Goal: Register for event/course

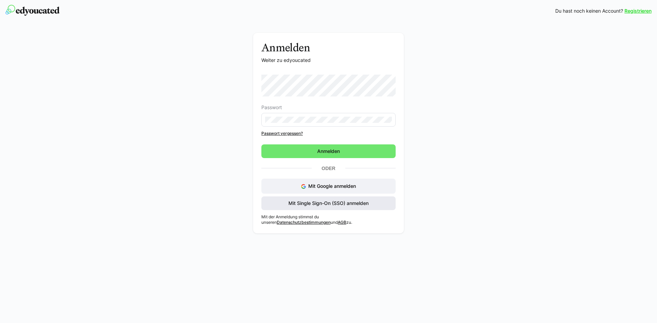
click at [332, 205] on span "Mit Single Sign-On (SSO) anmelden" at bounding box center [328, 203] width 82 height 7
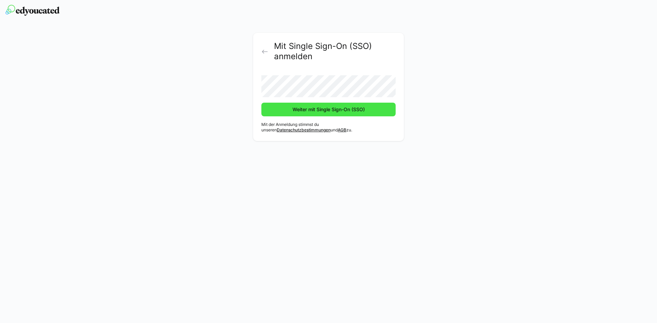
click at [324, 110] on span "Weiter mit Single Sign-On (SSO)" at bounding box center [329, 109] width 74 height 7
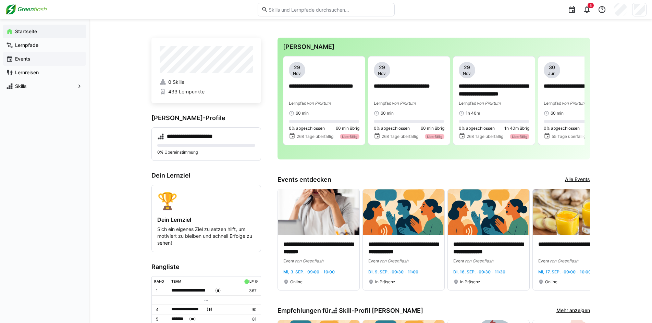
click at [0, 0] on app-navigation-label "Events" at bounding box center [0, 0] width 0 height 0
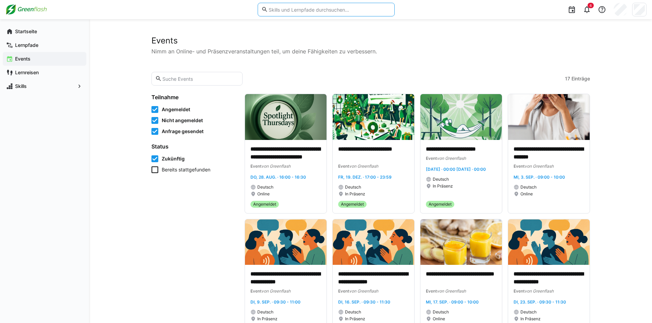
click at [311, 8] on input "text" at bounding box center [329, 10] width 123 height 6
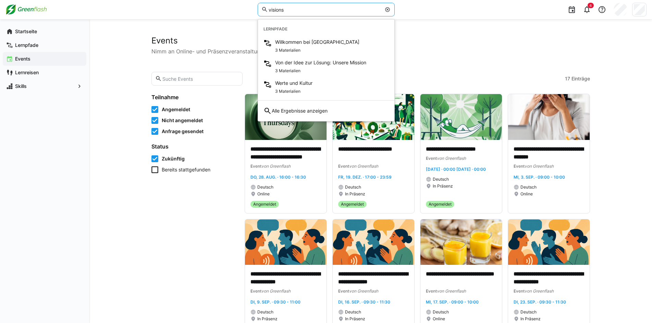
type input "visions"
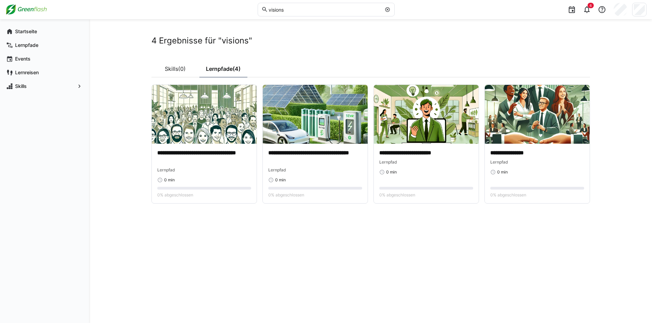
drag, startPoint x: 76, startPoint y: 149, endPoint x: 121, endPoint y: 148, distance: 45.6
click at [80, 147] on div "Startseite Lernpfade Events Lernreisen Skills" at bounding box center [44, 171] width 89 height 304
click at [29, 27] on div "Startseite" at bounding box center [45, 32] width 84 height 14
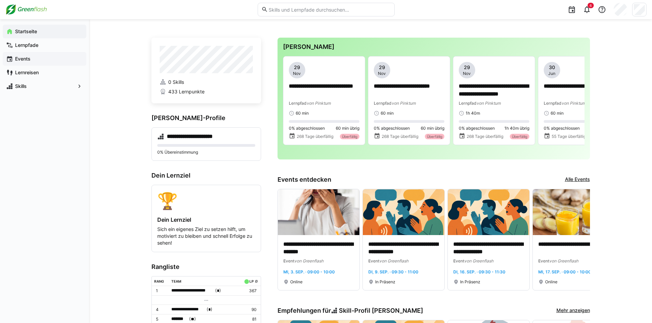
click at [0, 0] on app-navigation-label "Events" at bounding box center [0, 0] width 0 height 0
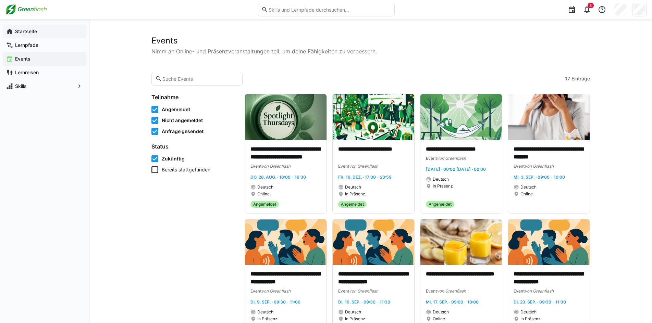
click at [0, 0] on app-navigation-label "Startseite" at bounding box center [0, 0] width 0 height 0
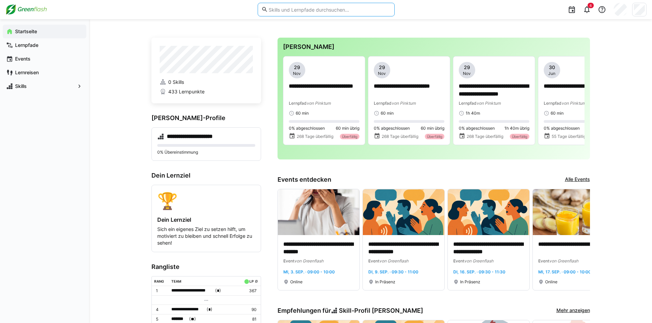
click at [352, 11] on input "text" at bounding box center [329, 10] width 123 height 6
type input "vision"
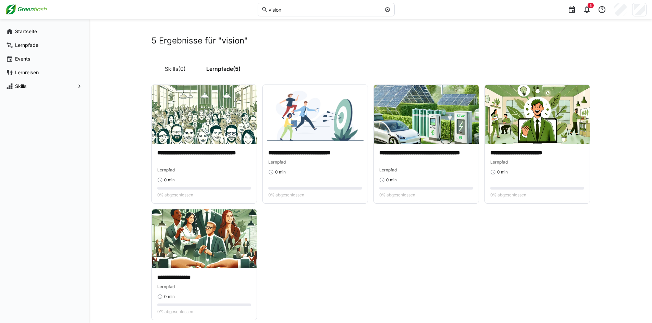
click at [63, 189] on div "Startseite Lernpfade Events Lernreisen Skills" at bounding box center [44, 171] width 89 height 304
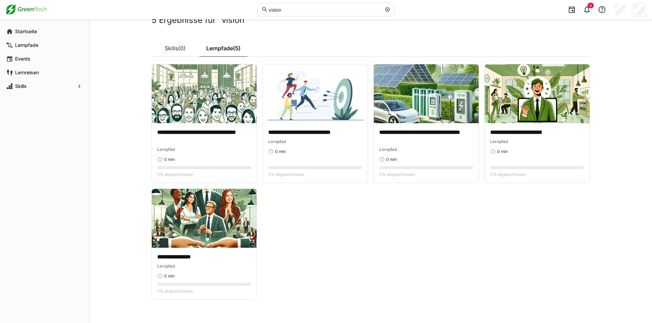
scroll to position [30, 0]
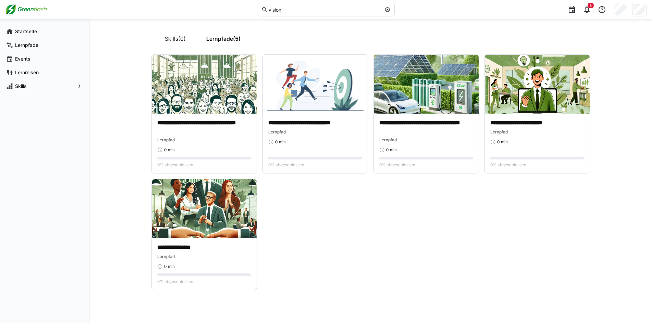
click at [99, 147] on div "**********" at bounding box center [370, 156] width 563 height 334
drag, startPoint x: 17, startPoint y: 32, endPoint x: 42, endPoint y: 36, distance: 25.7
click at [0, 0] on app-navigation-label "Startseite" at bounding box center [0, 0] width 0 height 0
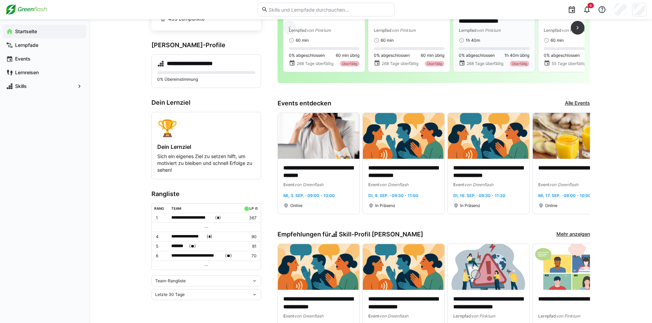
scroll to position [34, 0]
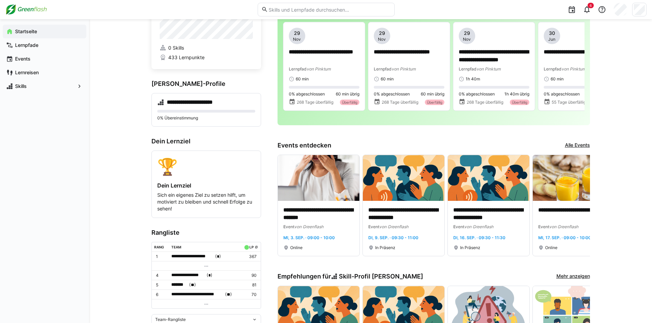
click at [579, 144] on link "Alle Events" at bounding box center [577, 146] width 25 height 8
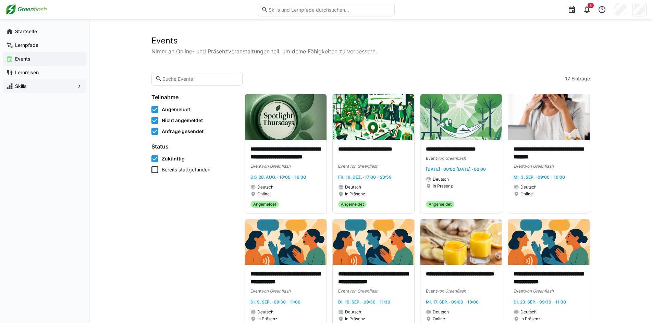
click at [0, 0] on app-navigation-label "Skills" at bounding box center [0, 0] width 0 height 0
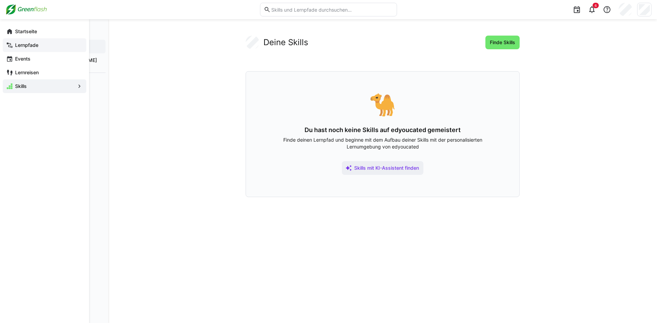
click at [0, 0] on app-navigation-label "Lernpfade" at bounding box center [0, 0] width 0 height 0
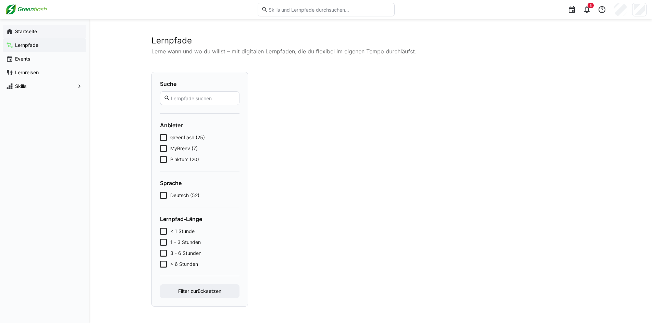
click at [0, 0] on app-navigation-label "Startseite" at bounding box center [0, 0] width 0 height 0
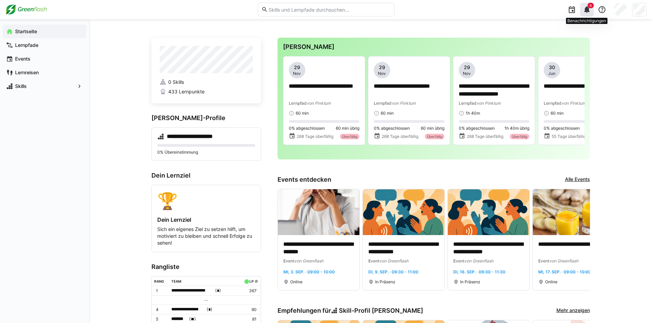
click at [584, 13] on eds-icon at bounding box center [587, 9] width 8 height 8
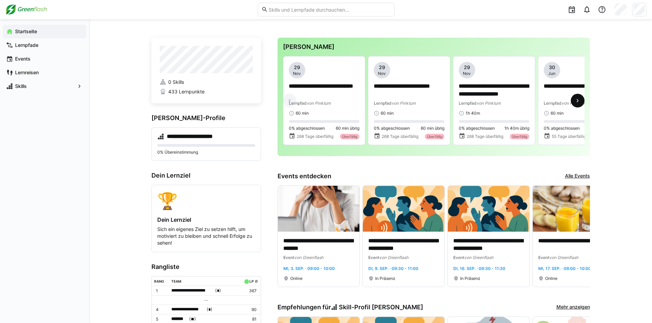
click at [579, 97] on span at bounding box center [578, 101] width 14 height 14
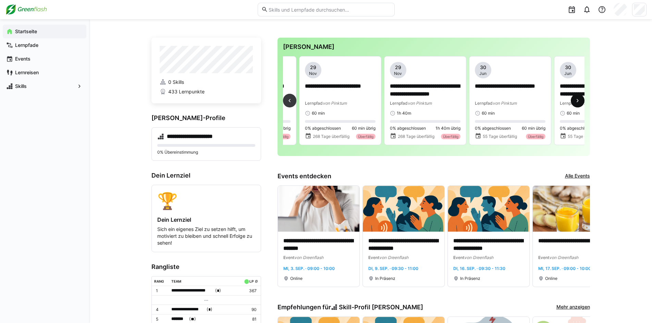
click at [579, 97] on span at bounding box center [578, 101] width 14 height 14
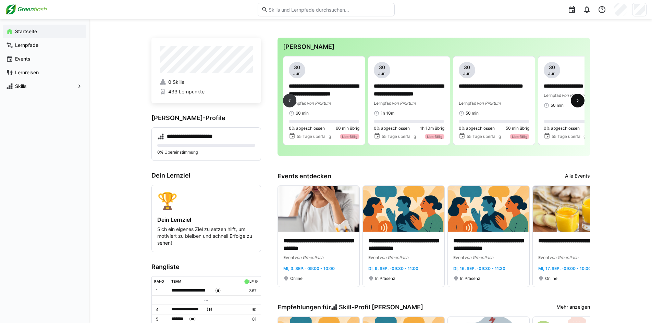
click at [579, 97] on span at bounding box center [578, 101] width 14 height 14
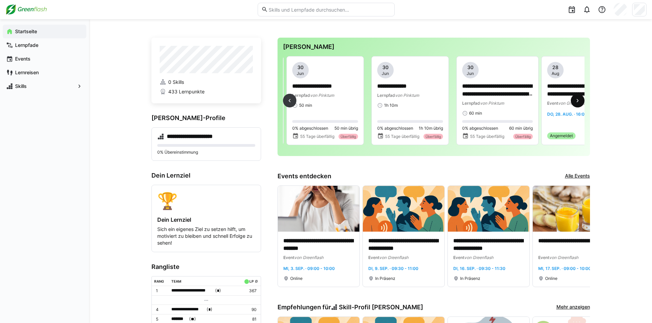
click at [579, 97] on span at bounding box center [578, 101] width 14 height 14
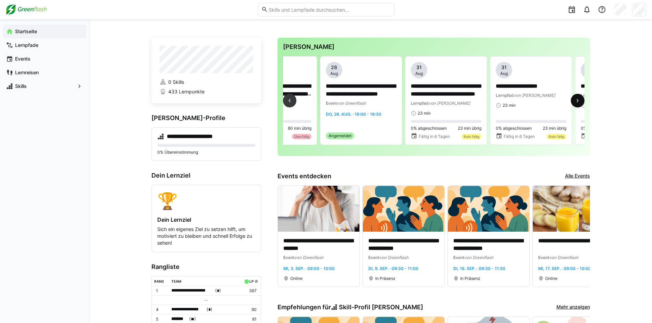
click at [579, 97] on span at bounding box center [578, 101] width 14 height 14
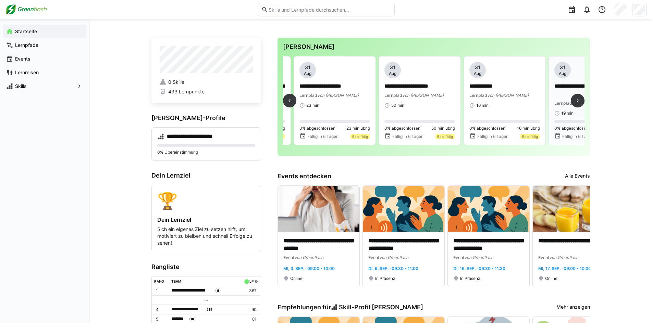
scroll to position [0, 1104]
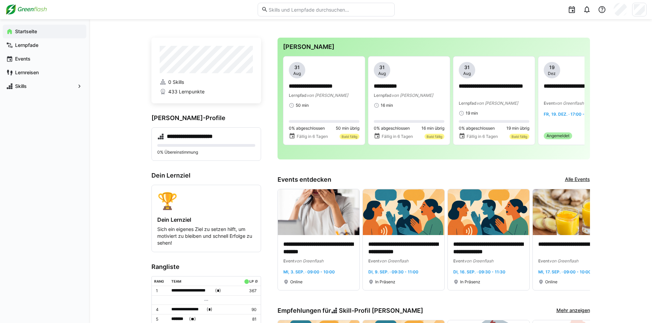
drag, startPoint x: 530, startPoint y: 155, endPoint x: 541, endPoint y: 155, distance: 11.7
click at [541, 155] on div "**********" at bounding box center [433, 99] width 312 height 122
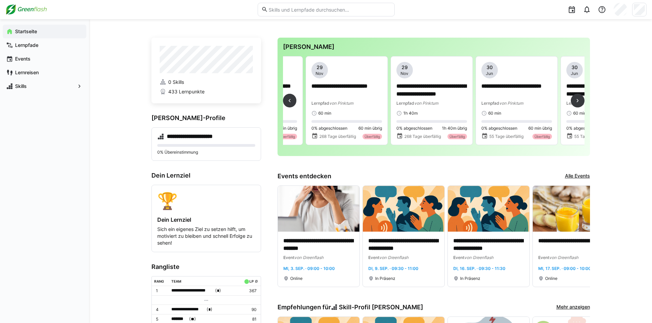
scroll to position [0, 0]
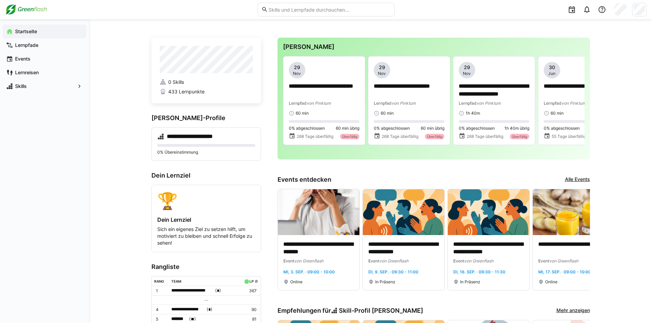
click at [322, 11] on input "text" at bounding box center [329, 10] width 123 height 6
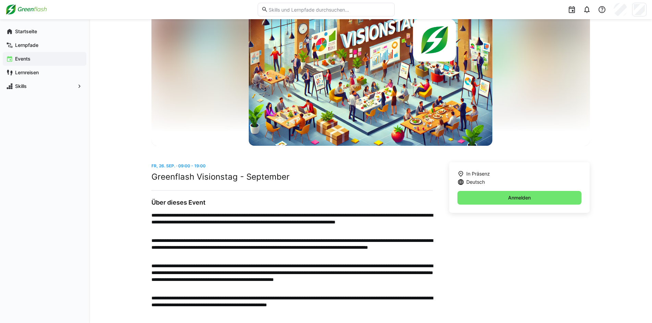
scroll to position [41, 0]
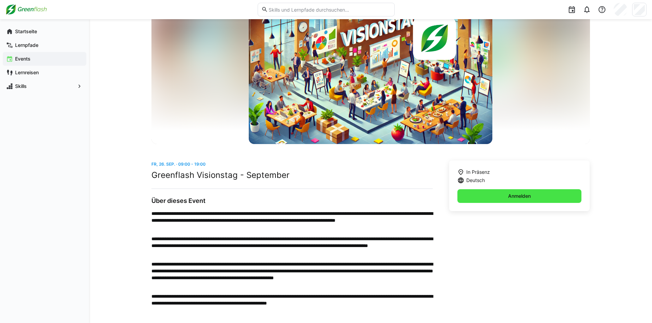
click at [505, 194] on span "Anmelden" at bounding box center [519, 196] width 124 height 14
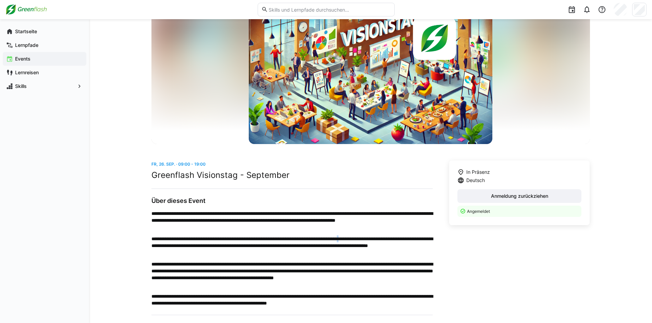
click at [397, 235] on p "**********" at bounding box center [291, 258] width 281 height 97
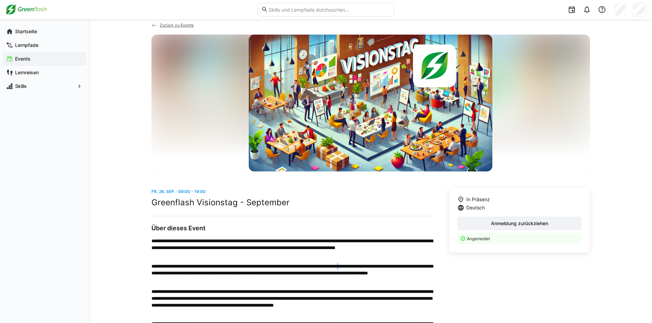
scroll to position [0, 0]
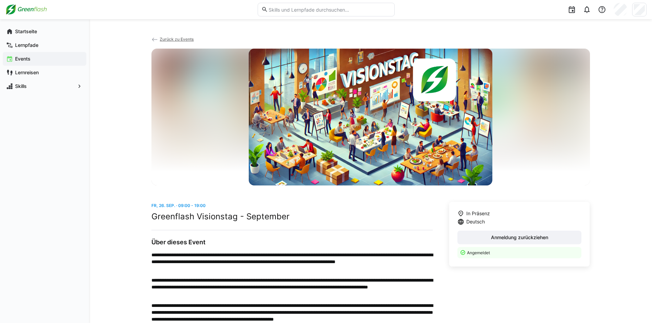
click at [615, 206] on div "**********" at bounding box center [370, 210] width 563 height 382
click at [595, 73] on div "**********" at bounding box center [370, 210] width 563 height 382
click at [108, 70] on div "**********" at bounding box center [370, 210] width 563 height 382
click at [107, 69] on div "**********" at bounding box center [370, 210] width 563 height 382
click at [0, 0] on app-navigation-label "Startseite" at bounding box center [0, 0] width 0 height 0
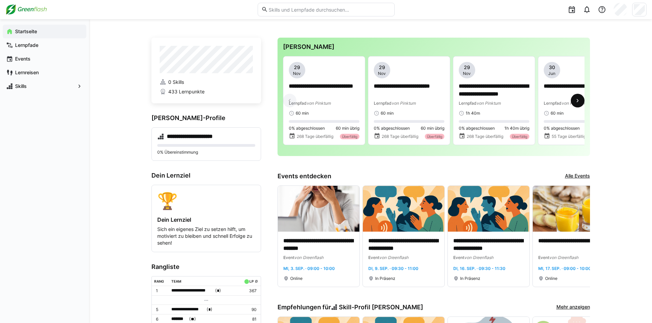
click at [579, 103] on eds-icon at bounding box center [577, 100] width 7 height 7
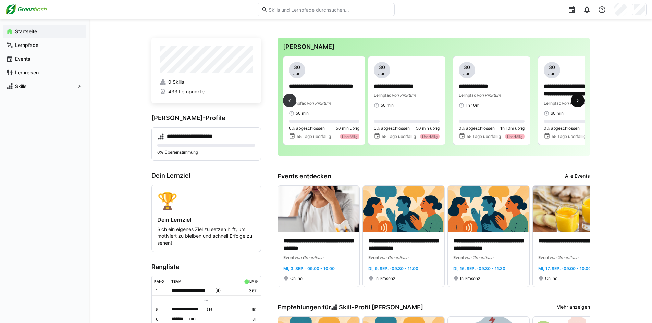
click at [579, 103] on eds-icon at bounding box center [577, 100] width 7 height 7
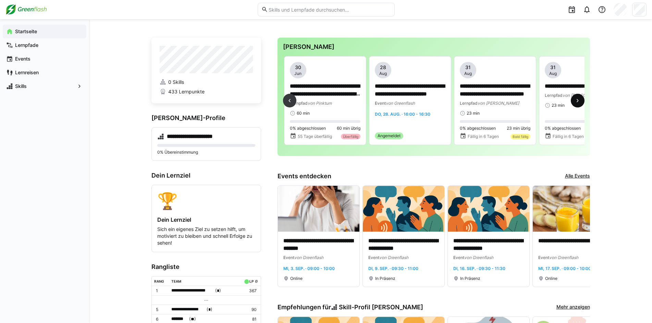
scroll to position [0, 765]
click at [576, 104] on eds-icon at bounding box center [577, 100] width 7 height 7
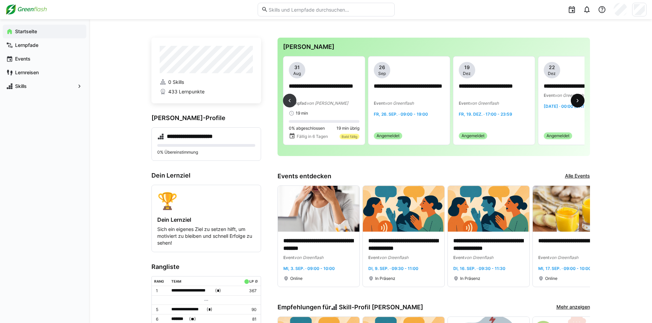
click at [576, 102] on eds-icon at bounding box center [577, 100] width 7 height 7
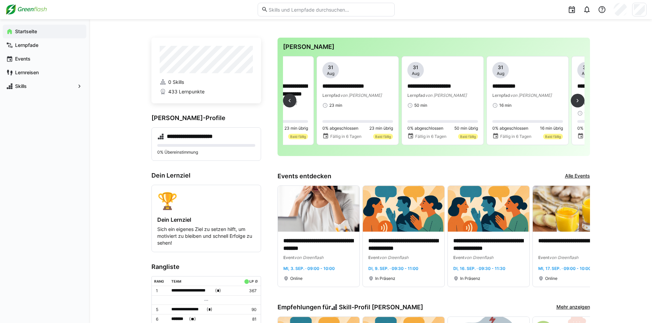
scroll to position [0, 0]
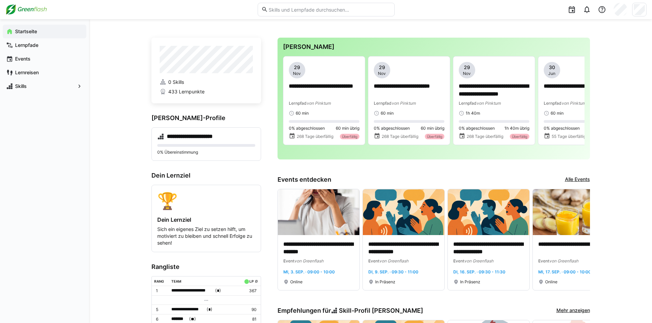
click at [14, 105] on div "Startseite Lernpfade Events Lernreisen Skills" at bounding box center [44, 171] width 89 height 304
drag, startPoint x: 137, startPoint y: 80, endPoint x: 133, endPoint y: 78, distance: 4.5
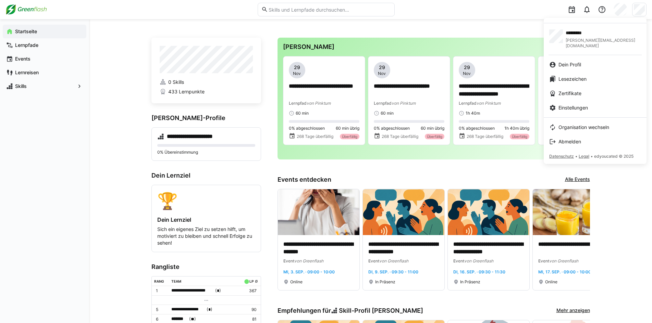
drag, startPoint x: 564, startPoint y: 138, endPoint x: 460, endPoint y: 127, distance: 104.0
click at [564, 138] on span "Abmelden" at bounding box center [569, 141] width 23 height 7
